Goal: Check status: Check status

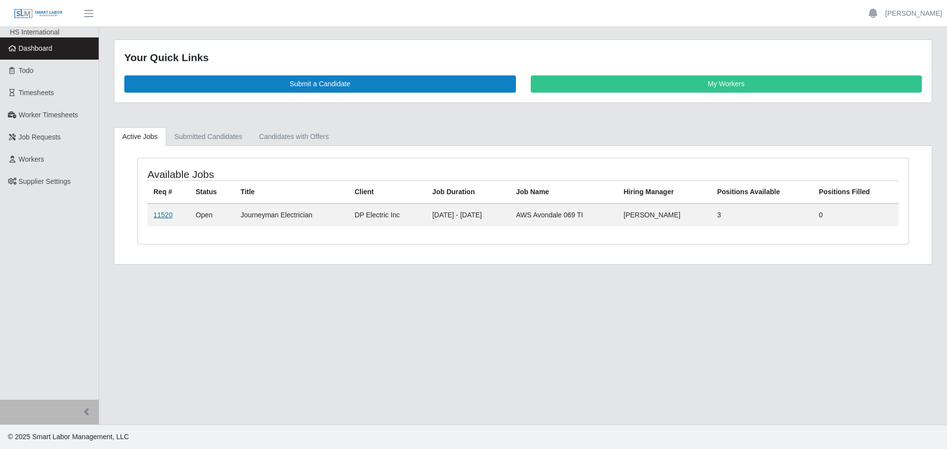
click at [158, 216] on link "11520" at bounding box center [162, 215] width 19 height 8
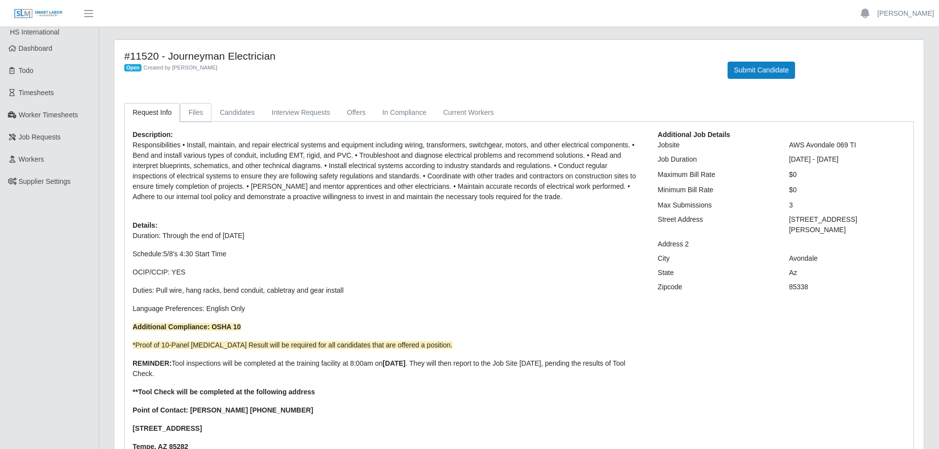
click at [200, 110] on link "Files" at bounding box center [196, 112] width 32 height 19
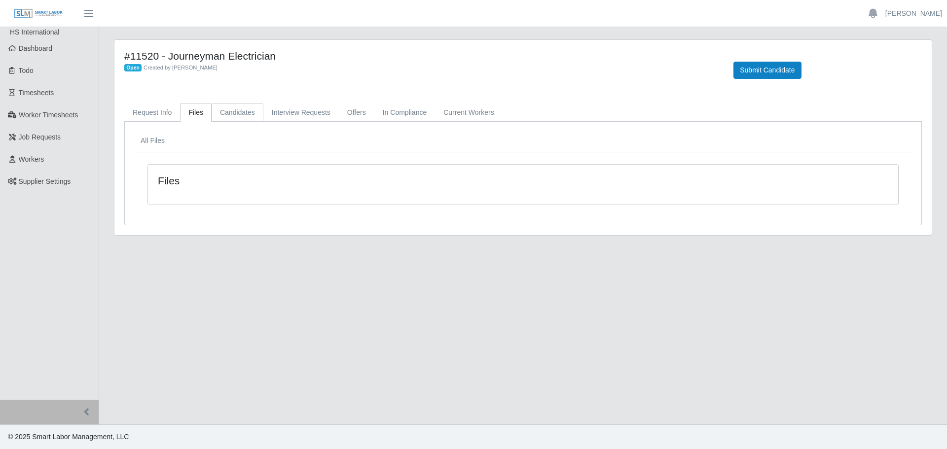
click at [236, 111] on link "Candidates" at bounding box center [238, 112] width 52 height 19
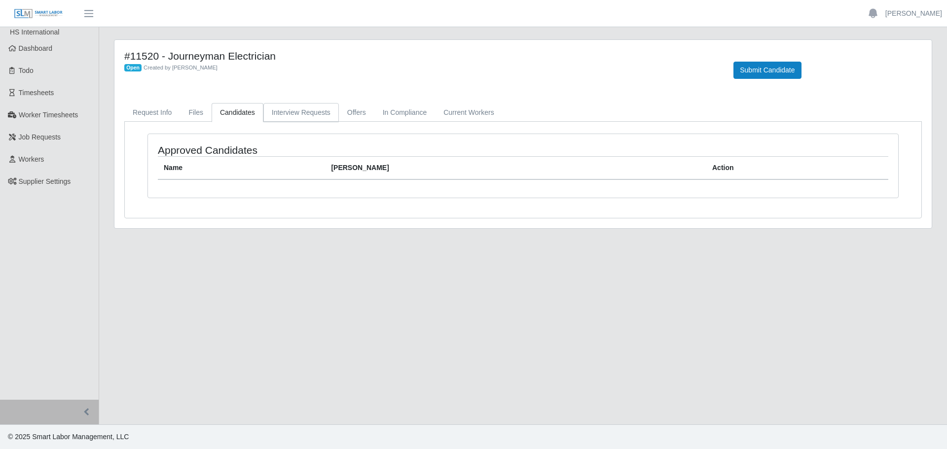
click at [307, 107] on link "Interview Requests" at bounding box center [300, 112] width 75 height 19
click at [376, 111] on link "In Compliance" at bounding box center [404, 112] width 61 height 19
click at [361, 114] on link "Offers" at bounding box center [357, 112] width 36 height 19
drag, startPoint x: 157, startPoint y: 102, endPoint x: 152, endPoint y: 104, distance: 5.3
click at [152, 104] on div "#11520 - Journeyman Electrician Open Created by Jerrin Jaramillo Submit Candida…" at bounding box center [522, 134] width 817 height 188
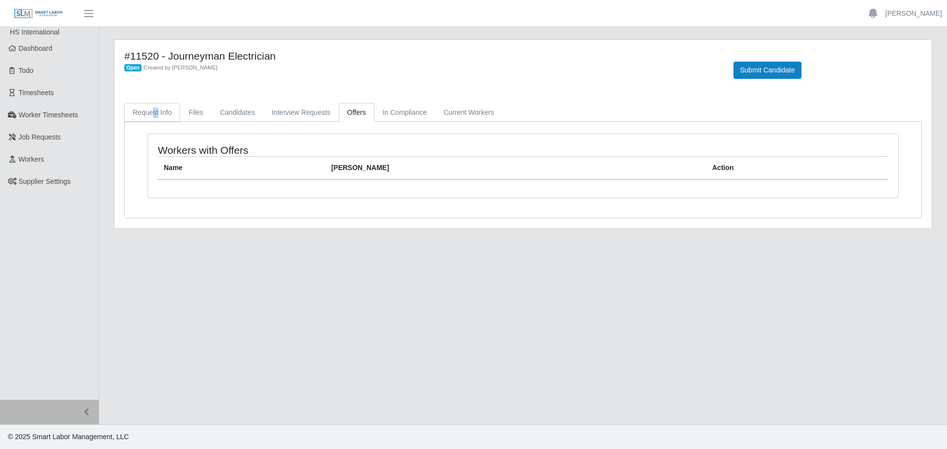
click at [148, 110] on link "Request Info" at bounding box center [152, 112] width 56 height 19
